Goal: Task Accomplishment & Management: Manage account settings

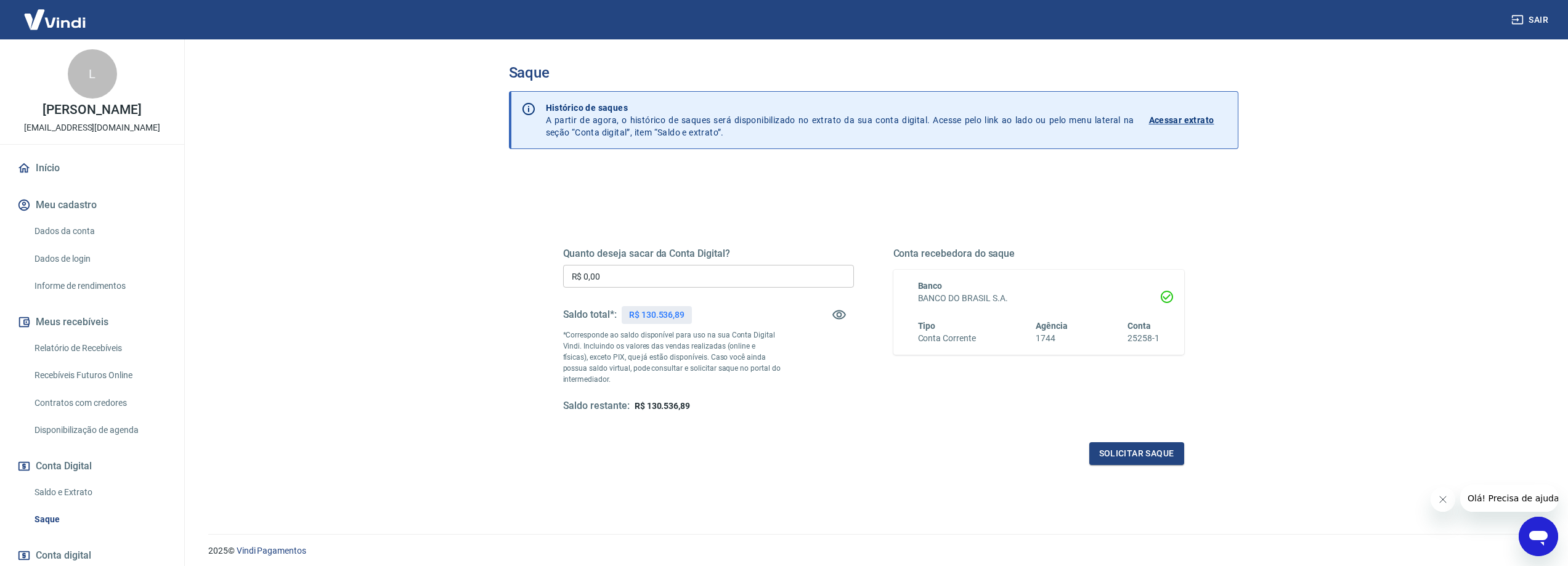
click at [414, 238] on main "Saque Histórico de saques A partir de agora, o histórico de saques será disponi…" at bounding box center [873, 302] width 1389 height 527
click at [728, 285] on input "R$ 0,00" at bounding box center [709, 276] width 291 height 23
type input "R$ 45.000,00"
click at [1147, 461] on button "Solicitar saque" at bounding box center [1136, 454] width 95 height 23
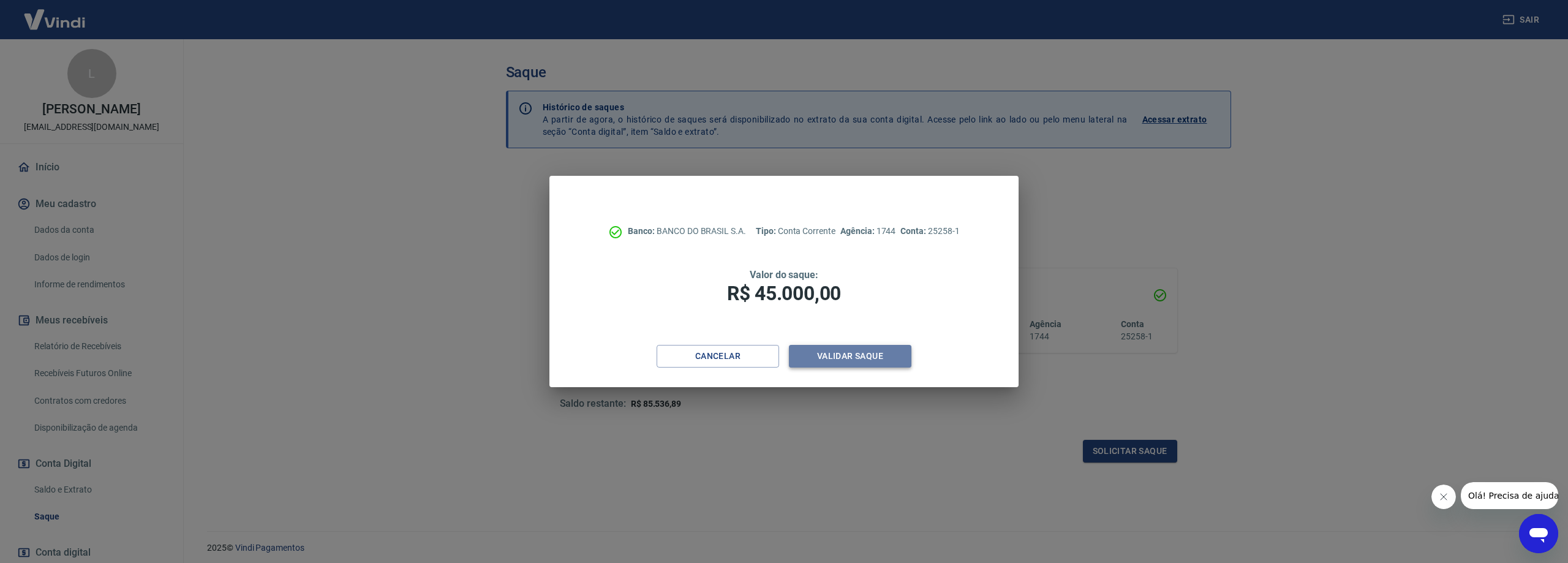
click at [851, 361] on button "Validar saque" at bounding box center [850, 356] width 122 height 23
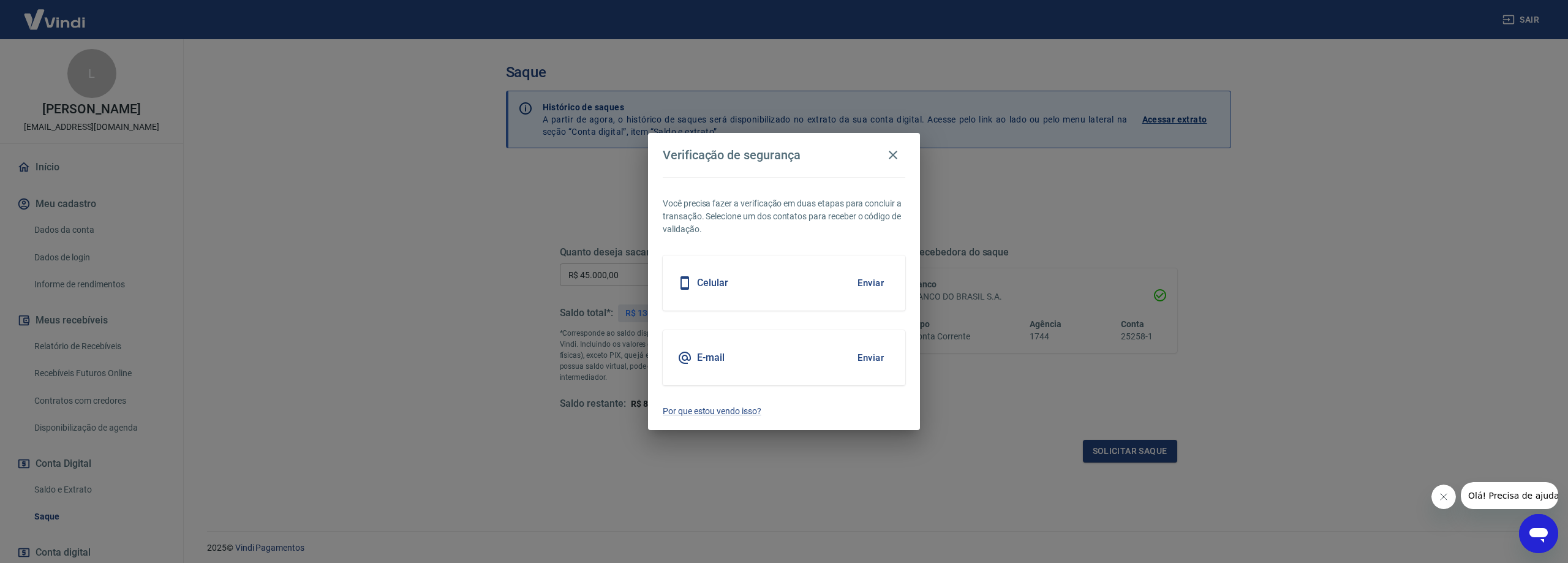
click at [875, 282] on button "Enviar" at bounding box center [871, 283] width 40 height 25
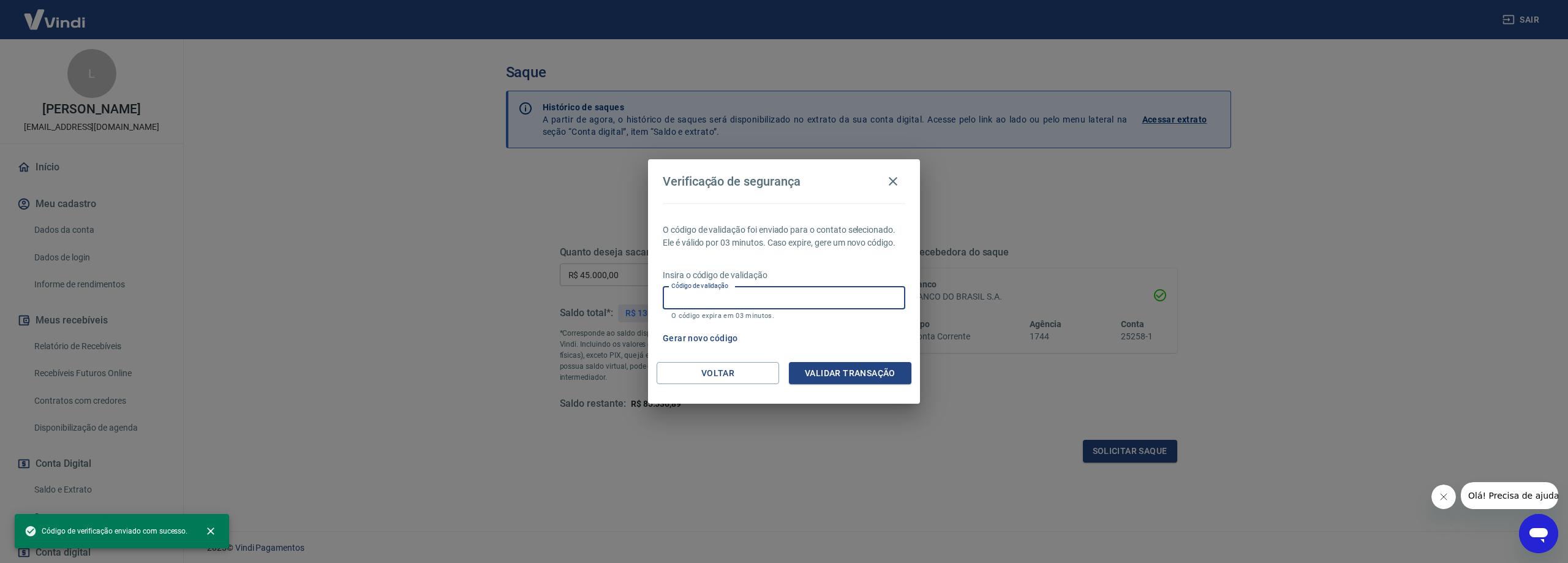
drag, startPoint x: 822, startPoint y: 295, endPoint x: 830, endPoint y: 282, distance: 15.3
click at [822, 295] on input "Código de validação" at bounding box center [784, 298] width 243 height 23
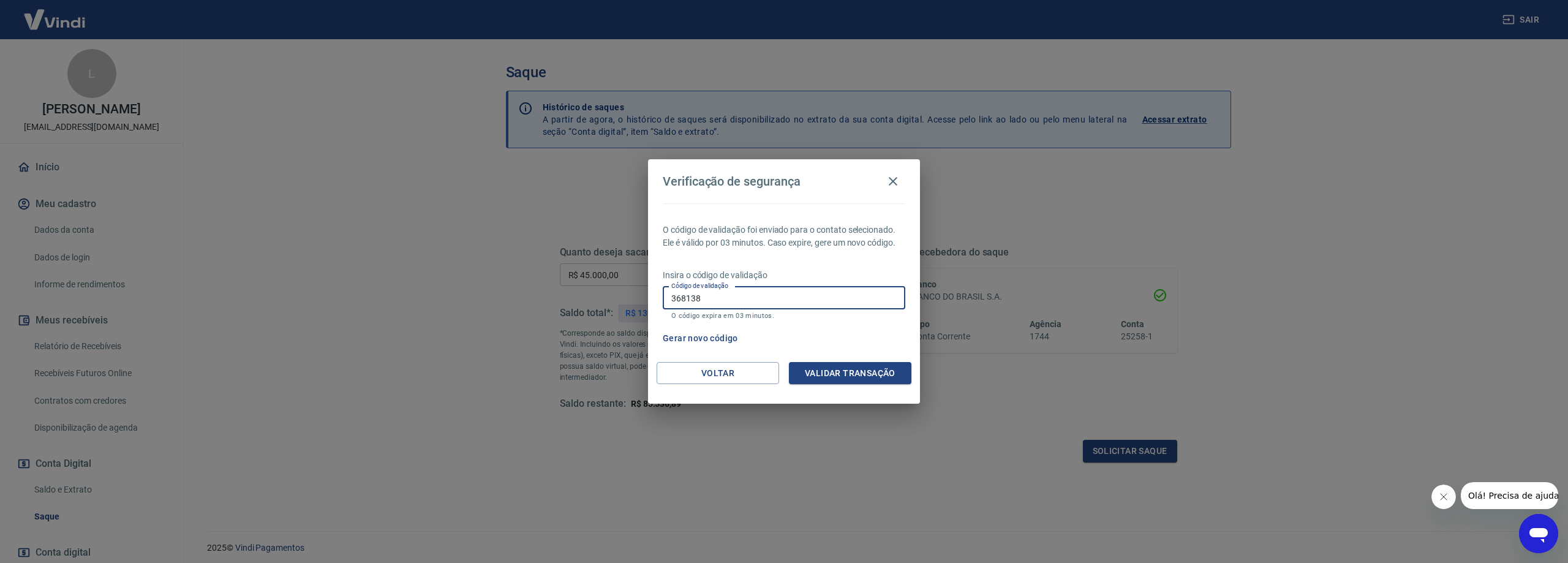
type input "368138"
click at [846, 356] on div "O código de validação foi enviado para o contato selecionado. Ele é válido por …" at bounding box center [784, 283] width 272 height 158
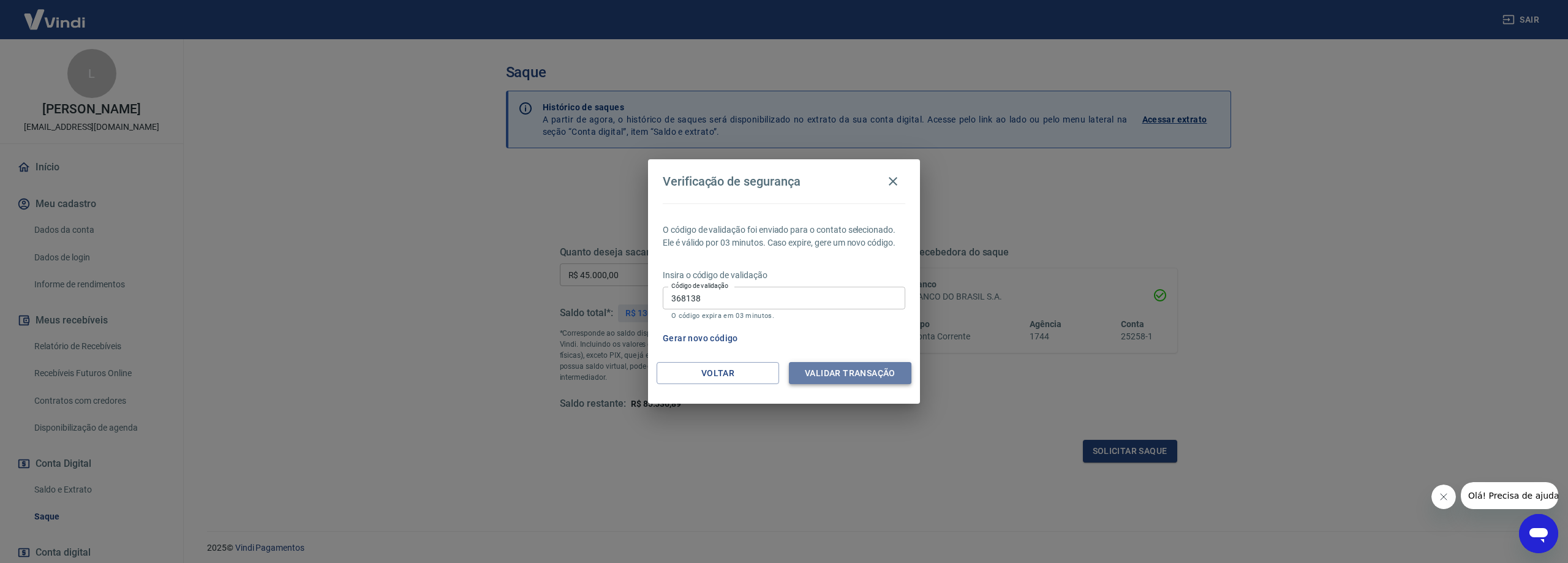
click at [849, 363] on button "Validar transação" at bounding box center [850, 373] width 122 height 23
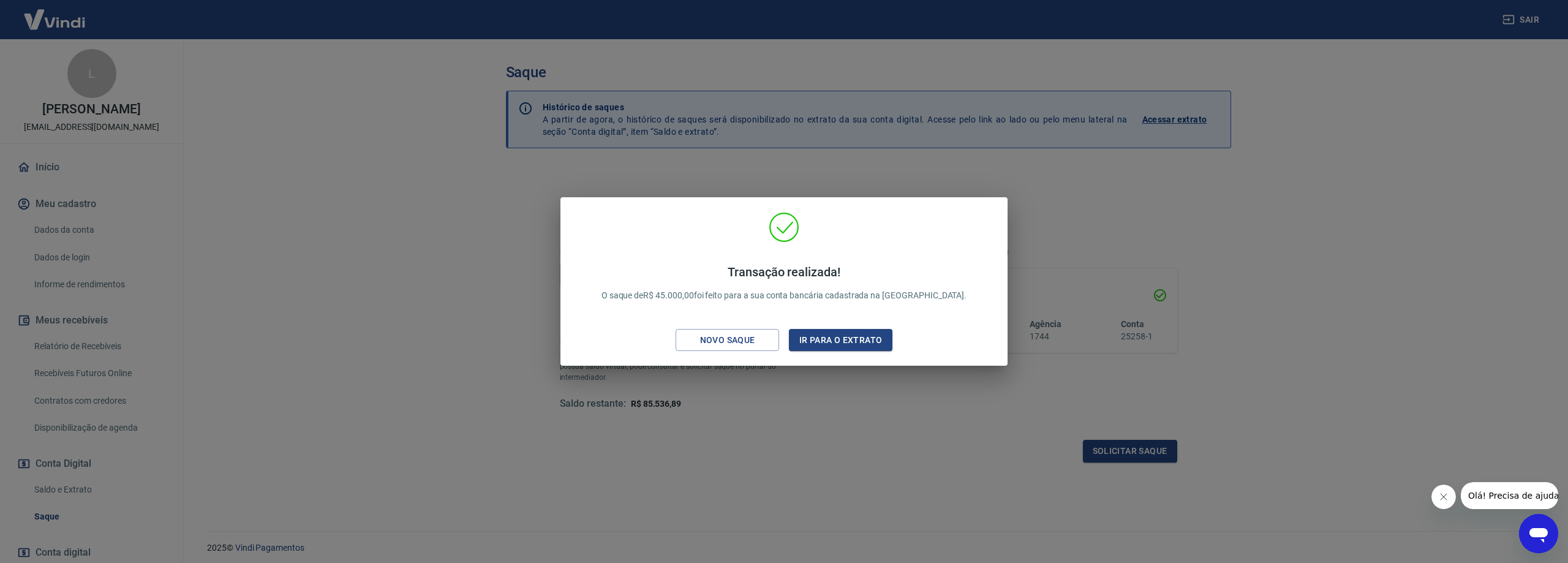
click at [702, 464] on div "Transação realizada! O saque de R$ 45.000,00 foi feito para a sua conta bancári…" at bounding box center [784, 282] width 1568 height 563
